Goal: Task Accomplishment & Management: Use online tool/utility

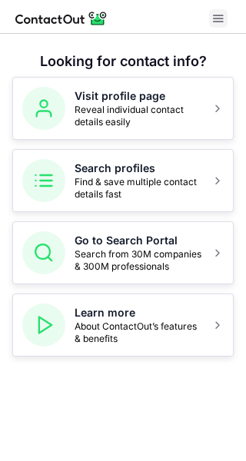
click at [212, 25] on span at bounding box center [218, 18] width 12 height 12
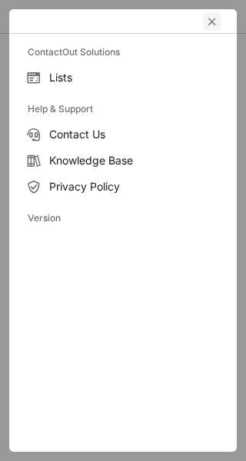
click at [209, 18] on span "left-button" at bounding box center [212, 21] width 12 height 12
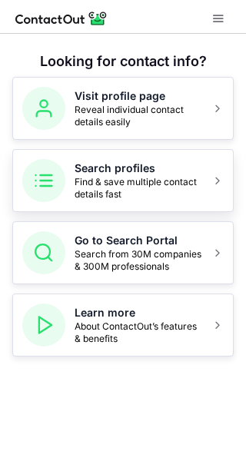
click at [121, 184] on span "Find & save multiple contact details fast" at bounding box center [137, 188] width 127 height 25
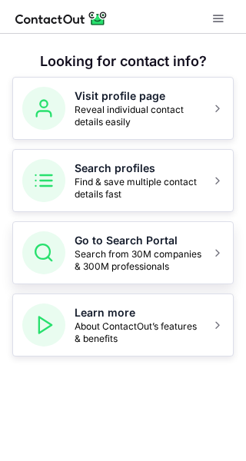
click at [135, 248] on span "Search from 30M companies & 300M professionals" at bounding box center [137, 260] width 127 height 25
